Goal: Task Accomplishment & Management: Use online tool/utility

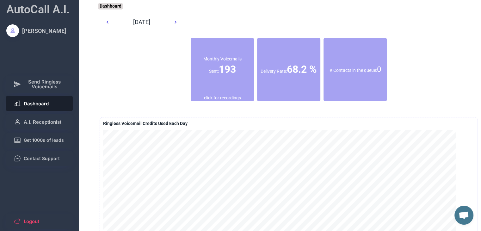
click at [52, 117] on button "A.I. Receptionist" at bounding box center [39, 121] width 67 height 15
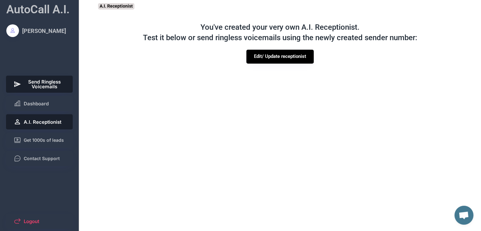
click at [55, 86] on span "Send Ringless Voicemails" at bounding box center [45, 83] width 42 height 9
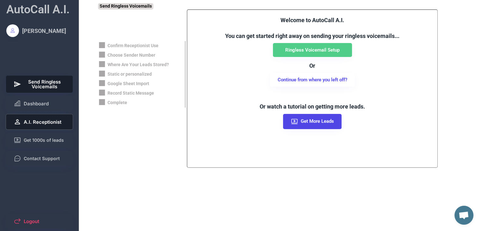
click at [54, 124] on span "A.I. Receptionist" at bounding box center [43, 122] width 38 height 5
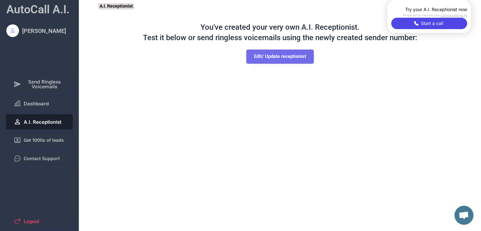
click at [268, 58] on button "Edit/ Update receptionist" at bounding box center [279, 57] width 67 height 14
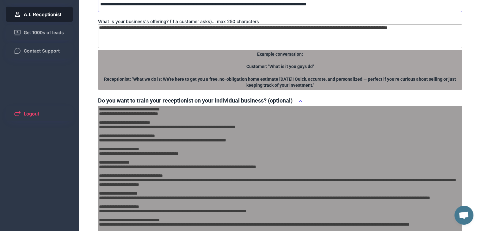
scroll to position [242, 0]
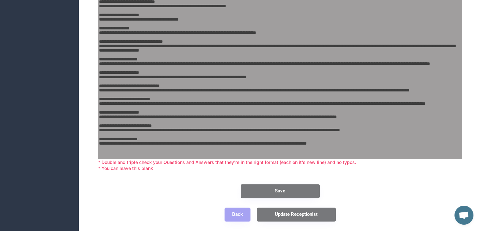
click at [274, 189] on button "Save" at bounding box center [280, 191] width 79 height 14
click at [276, 193] on button "Save" at bounding box center [280, 191] width 79 height 14
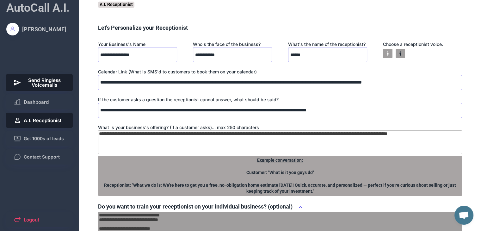
scroll to position [0, 0]
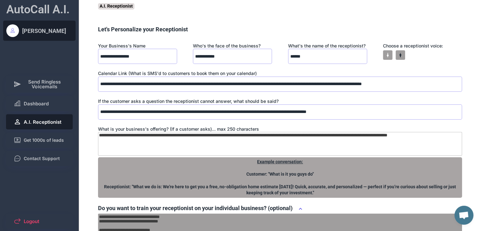
click at [40, 33] on div "[PERSON_NAME]" at bounding box center [44, 31] width 44 height 8
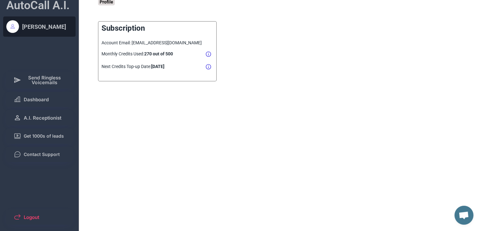
scroll to position [16, 0]
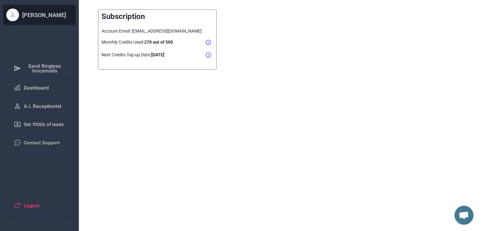
click at [457, 212] on span "Open chat" at bounding box center [463, 214] width 19 height 19
click at [460, 212] on span "Open chat" at bounding box center [463, 215] width 10 height 9
click at [32, 88] on span "Dashboard" at bounding box center [36, 87] width 25 height 5
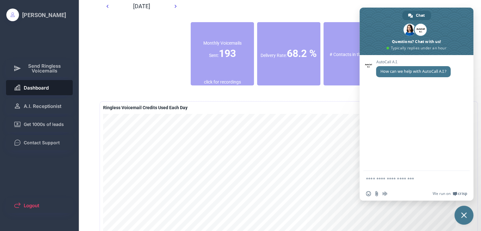
click at [452, 10] on span at bounding box center [416, 31] width 114 height 47
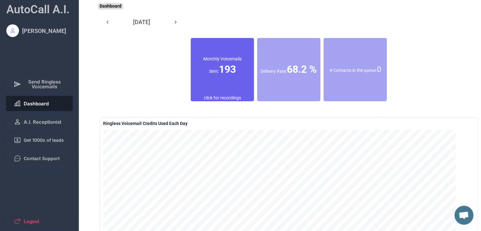
click at [215, 86] on div "Monthly Voicemails Sent: 193" at bounding box center [222, 66] width 63 height 57
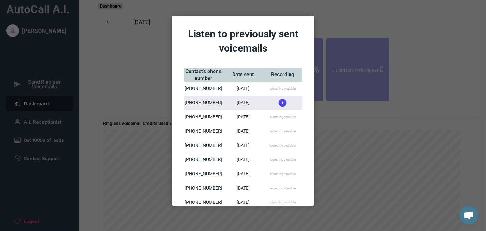
click at [322, 19] on div at bounding box center [243, 115] width 486 height 231
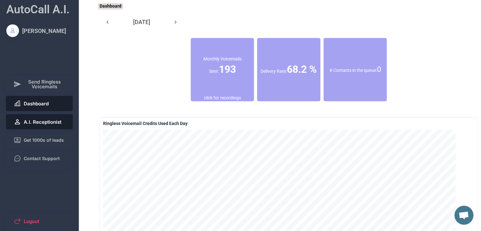
click at [27, 124] on button "A.I. Receptionist" at bounding box center [39, 121] width 67 height 15
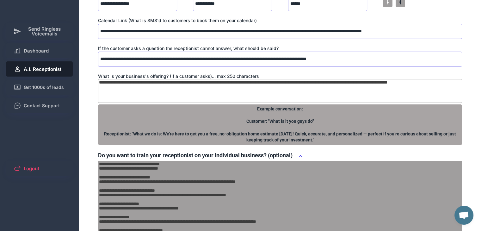
scroll to position [52, 0]
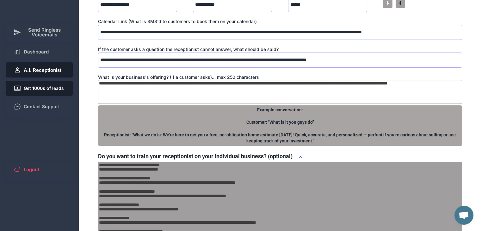
click at [28, 88] on span "Get 1000s of leads" at bounding box center [44, 88] width 40 height 4
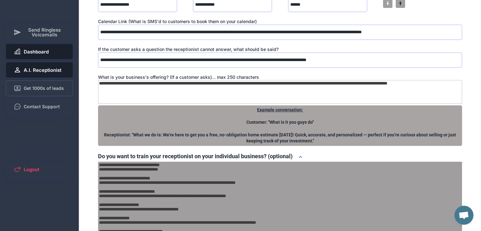
click at [21, 37] on button "Send Ringless Voicemails" at bounding box center [39, 32] width 67 height 17
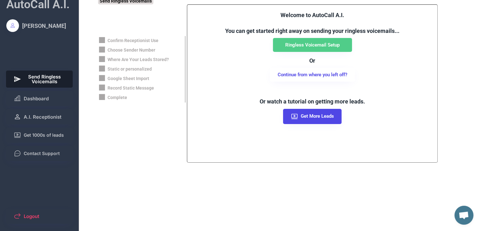
scroll to position [0, 0]
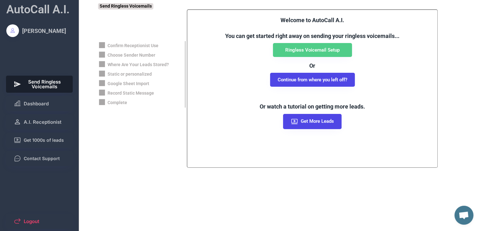
click at [288, 80] on button "Continue from where you left off?" at bounding box center [312, 80] width 85 height 14
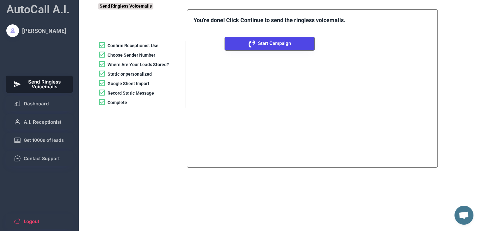
click at [256, 43] on button "Start Campaign" at bounding box center [269, 44] width 90 height 14
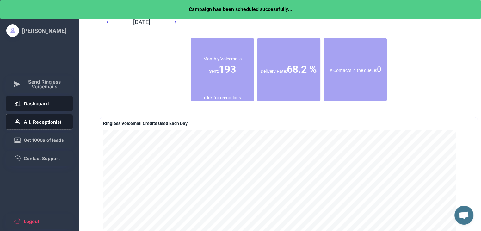
click at [49, 120] on span "A.I. Receptionist" at bounding box center [43, 122] width 38 height 5
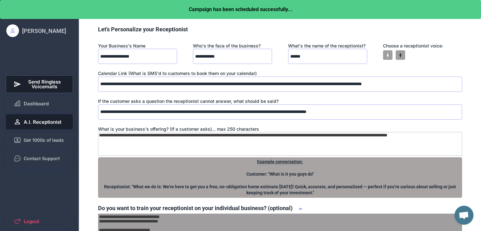
click at [45, 90] on button "Send Ringless Voicemails" at bounding box center [39, 84] width 67 height 17
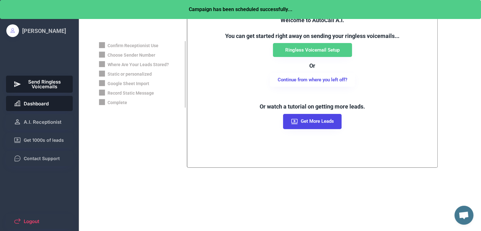
click at [44, 98] on button "Dashboard" at bounding box center [39, 103] width 67 height 15
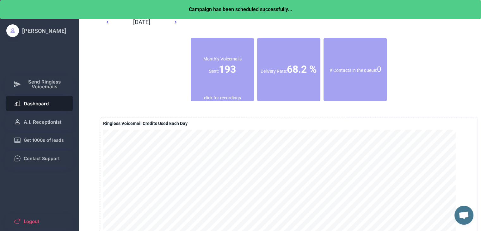
click at [45, 115] on button "A.I. Receptionist" at bounding box center [39, 121] width 67 height 15
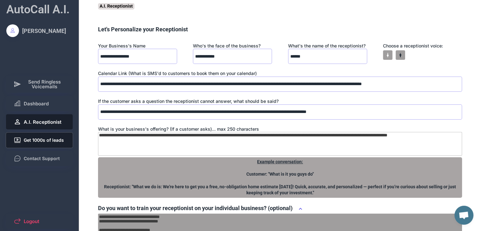
click at [47, 132] on button "Get 1000s of leads" at bounding box center [39, 139] width 67 height 15
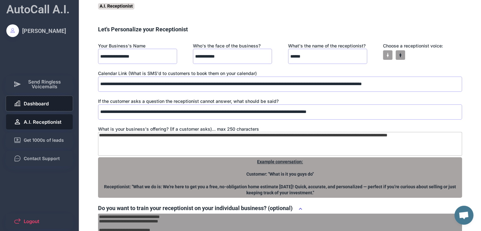
click at [40, 108] on button "Dashboard" at bounding box center [39, 103] width 67 height 15
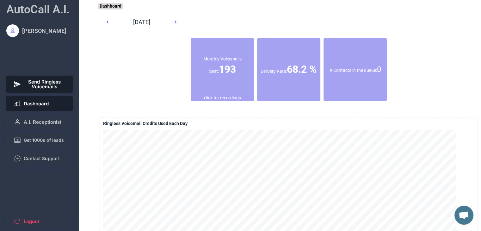
click at [50, 83] on span "Send Ringless Voicemails" at bounding box center [45, 83] width 42 height 9
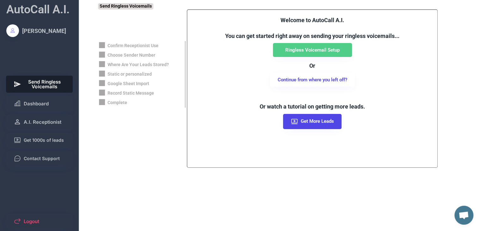
click at [232, 64] on div "Welcome to AutoCall A.I. You can get started right away on sending your ringles…" at bounding box center [311, 72] width 237 height 113
click at [19, 11] on div "AutoCall A.I." at bounding box center [37, 10] width 63 height 16
